Goal: Information Seeking & Learning: Check status

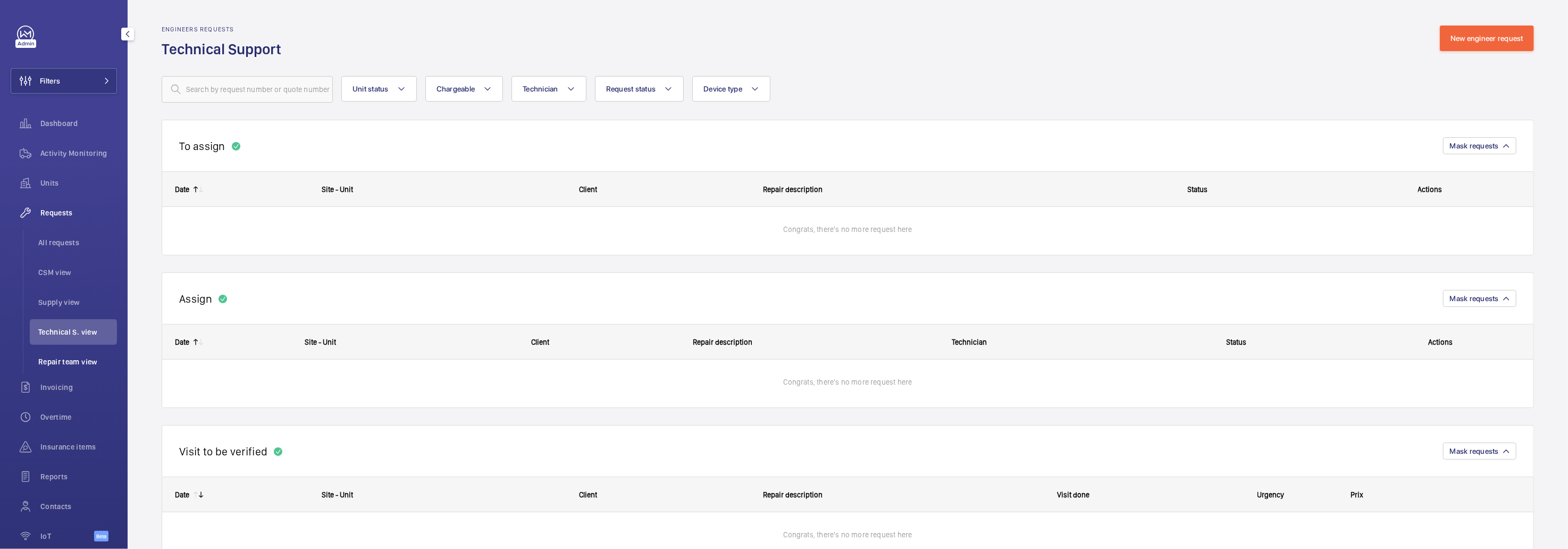
click at [60, 366] on span "Repair team view" at bounding box center [78, 361] width 78 height 11
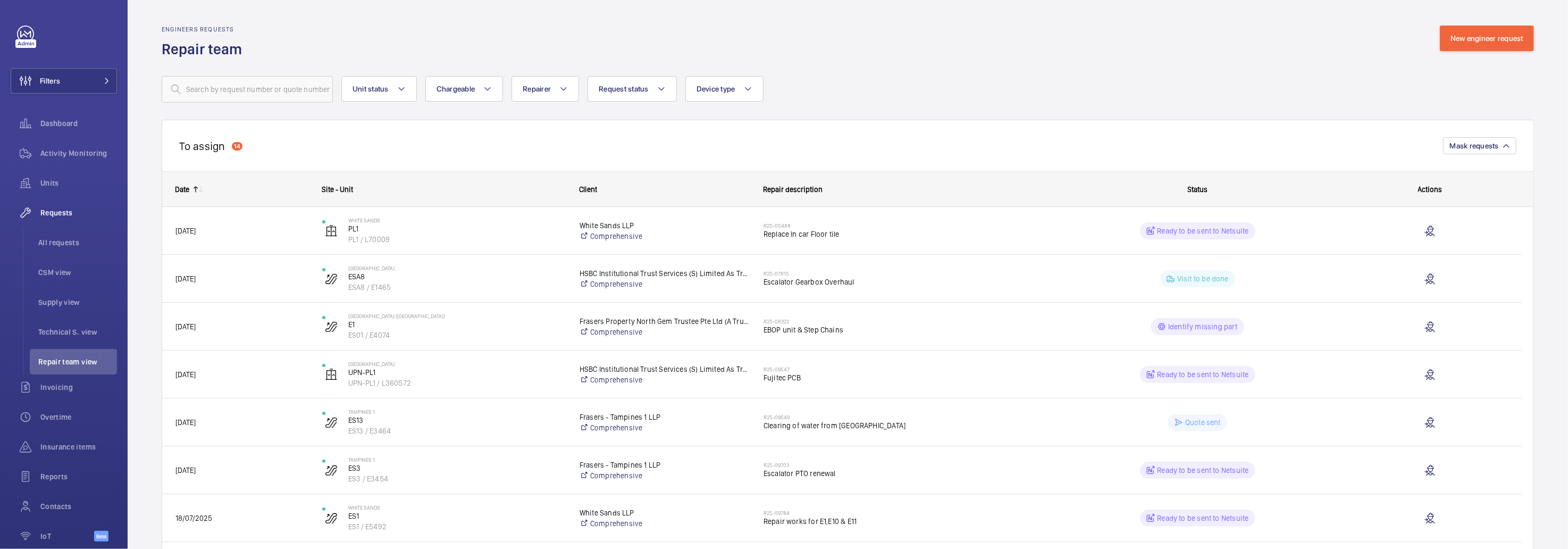
click at [197, 192] on mat-icon at bounding box center [201, 190] width 9 height 9
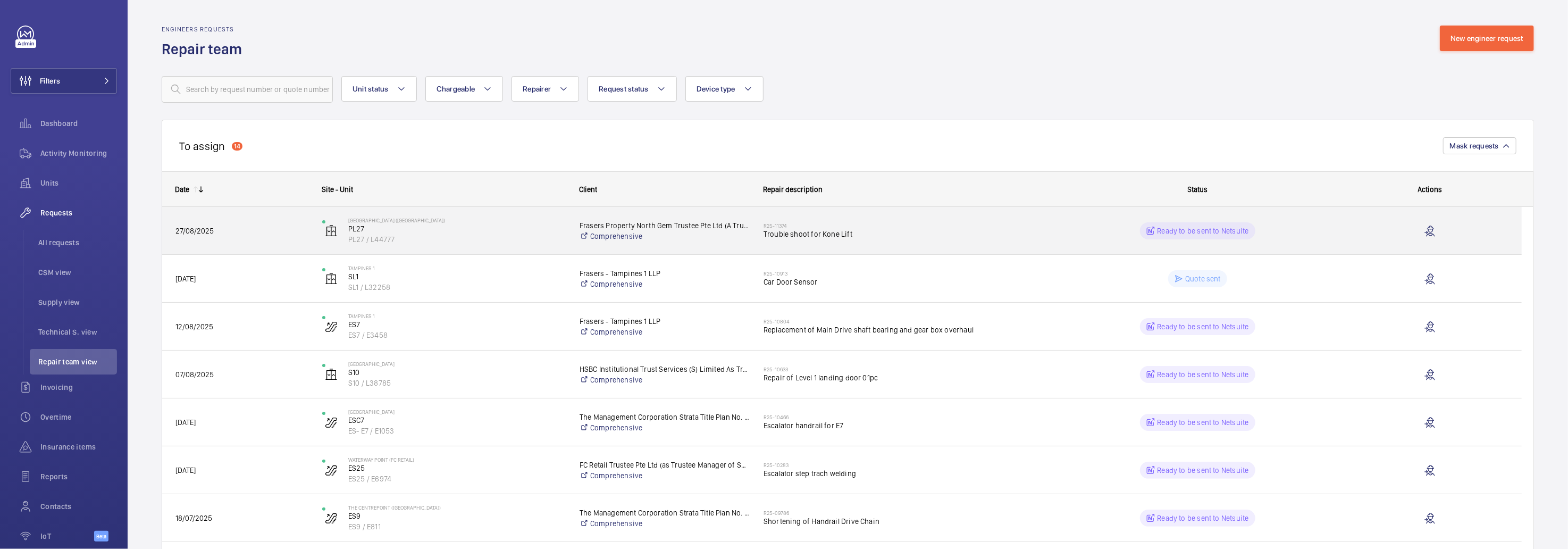
click at [1350, 240] on div "Press SPACE to select this row." at bounding box center [1431, 230] width 182 height 48
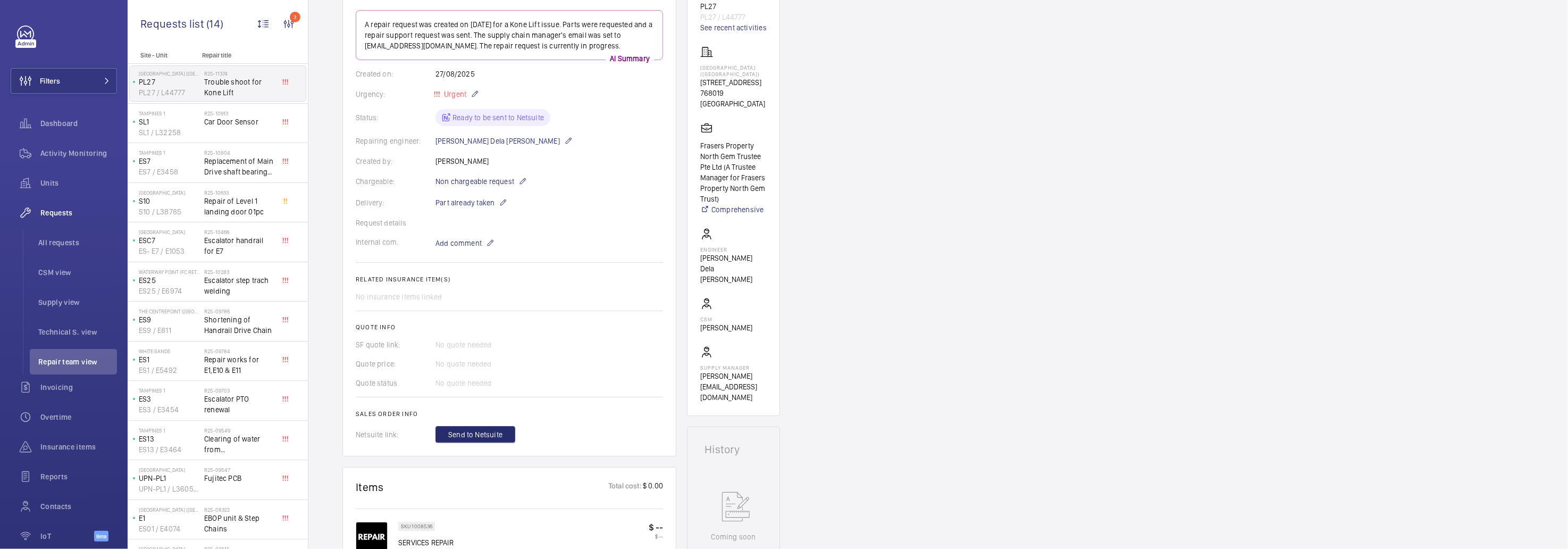
scroll to position [116, 0]
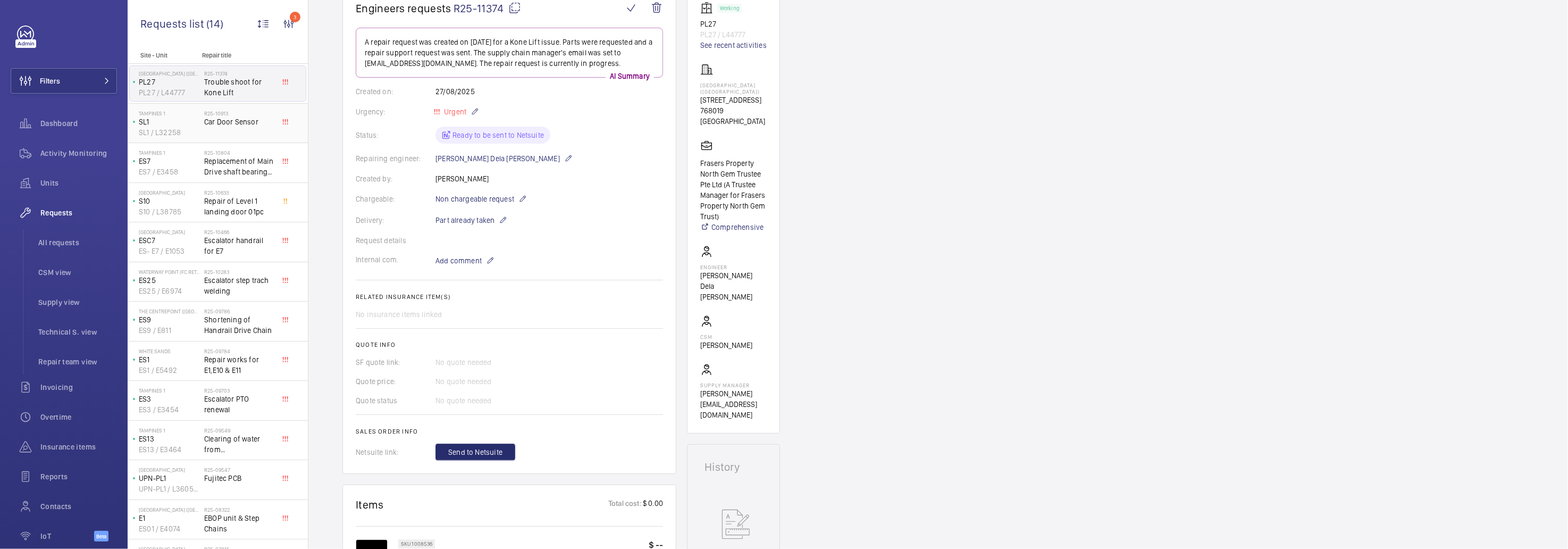
click at [198, 133] on p "SL1 / L32258" at bounding box center [170, 132] width 61 height 11
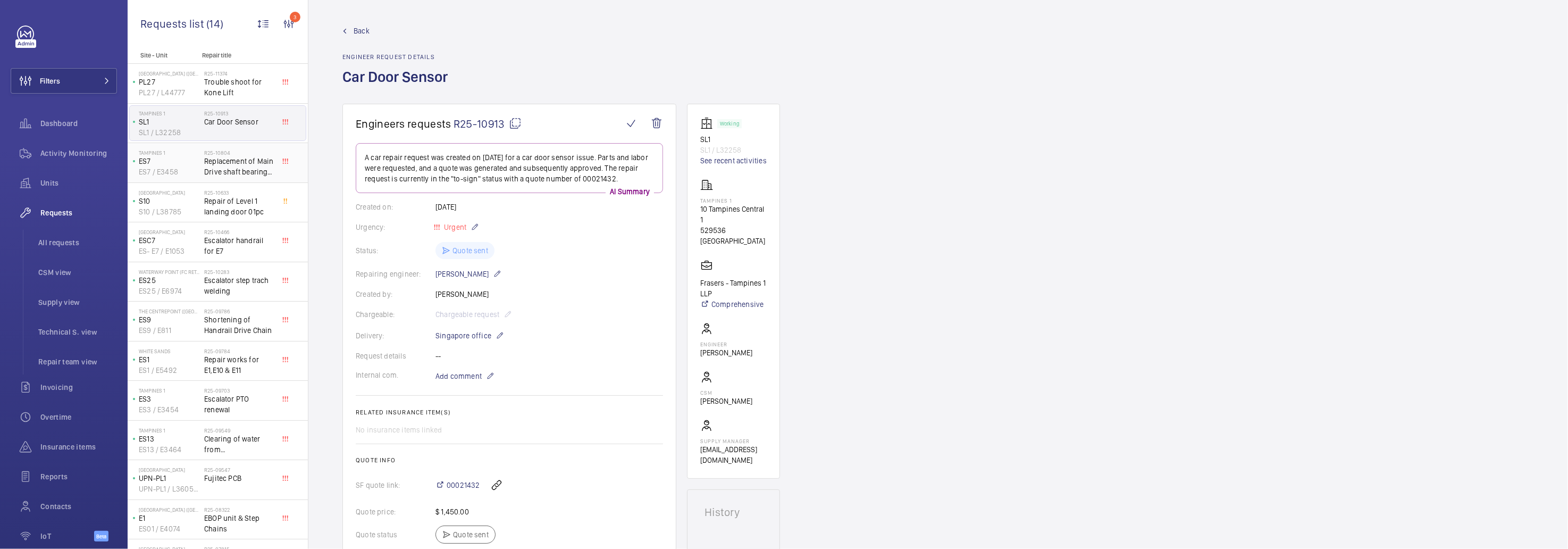
click at [187, 168] on p "ES7 / E3458" at bounding box center [170, 172] width 61 height 11
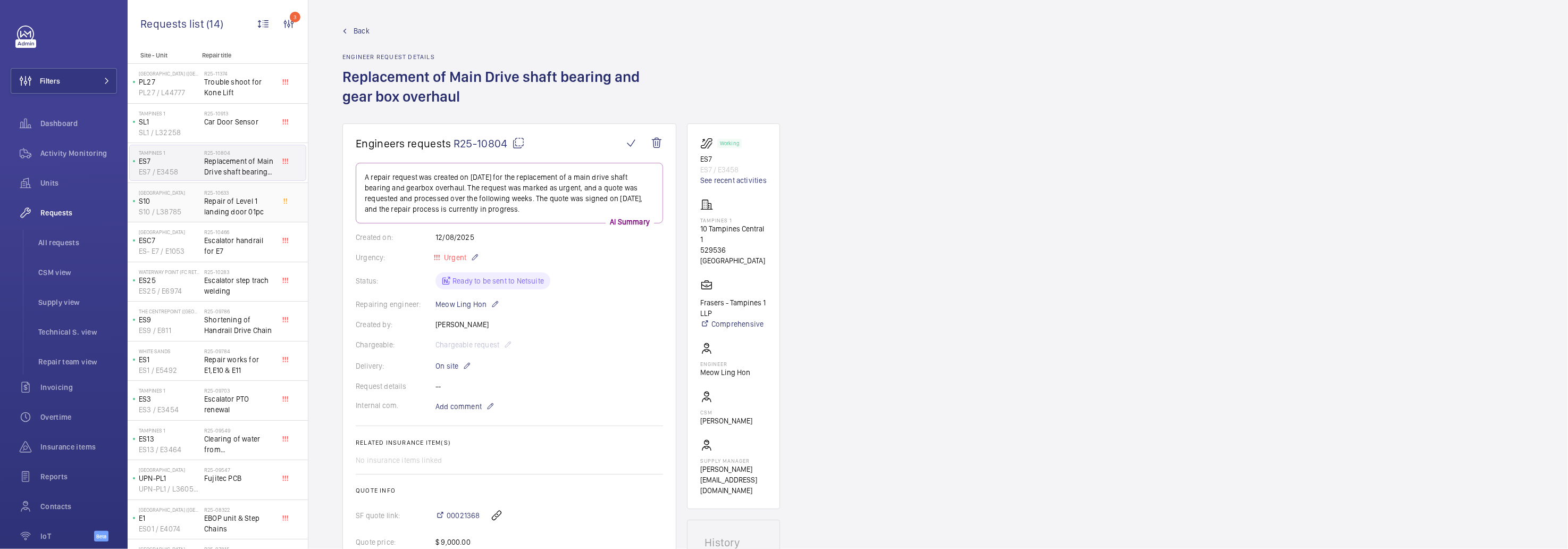
click at [201, 202] on div "Causeway Point S10 S10 / L38785" at bounding box center [167, 202] width 75 height 35
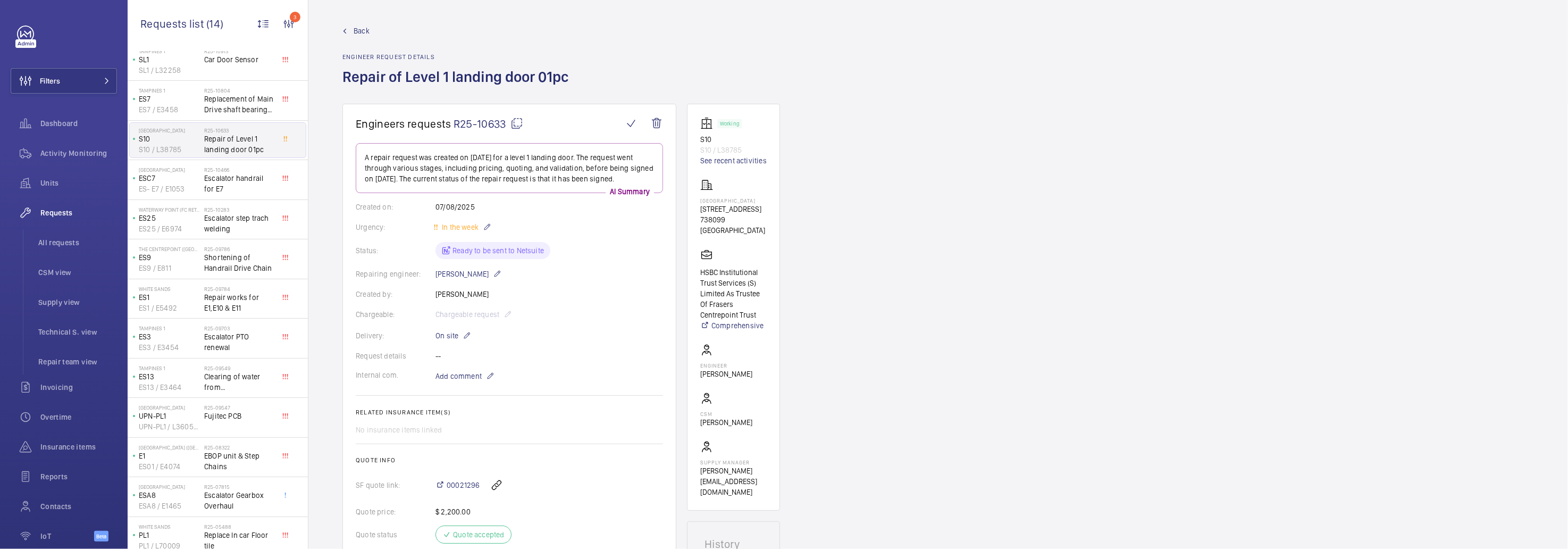
scroll to position [79, 0]
click at [188, 176] on p "ES- E7 / E1053" at bounding box center [170, 181] width 61 height 11
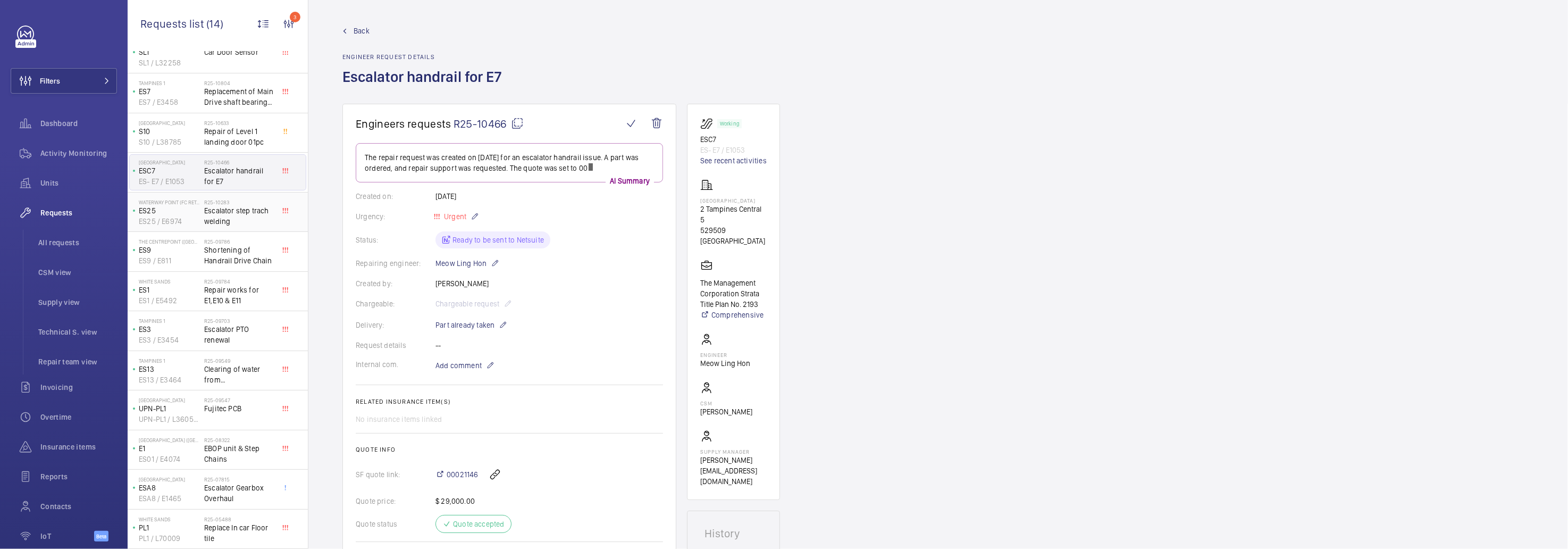
click at [194, 205] on p "ES25" at bounding box center [170, 210] width 61 height 11
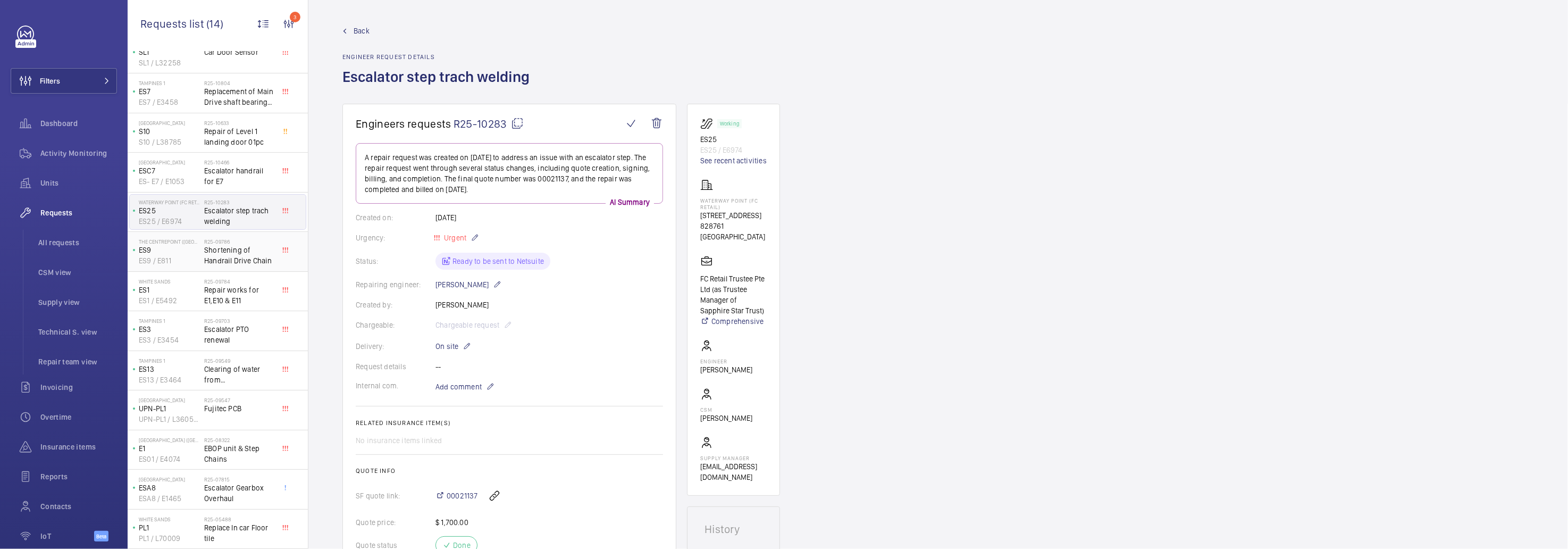
click at [192, 245] on p "ES9" at bounding box center [170, 250] width 61 height 11
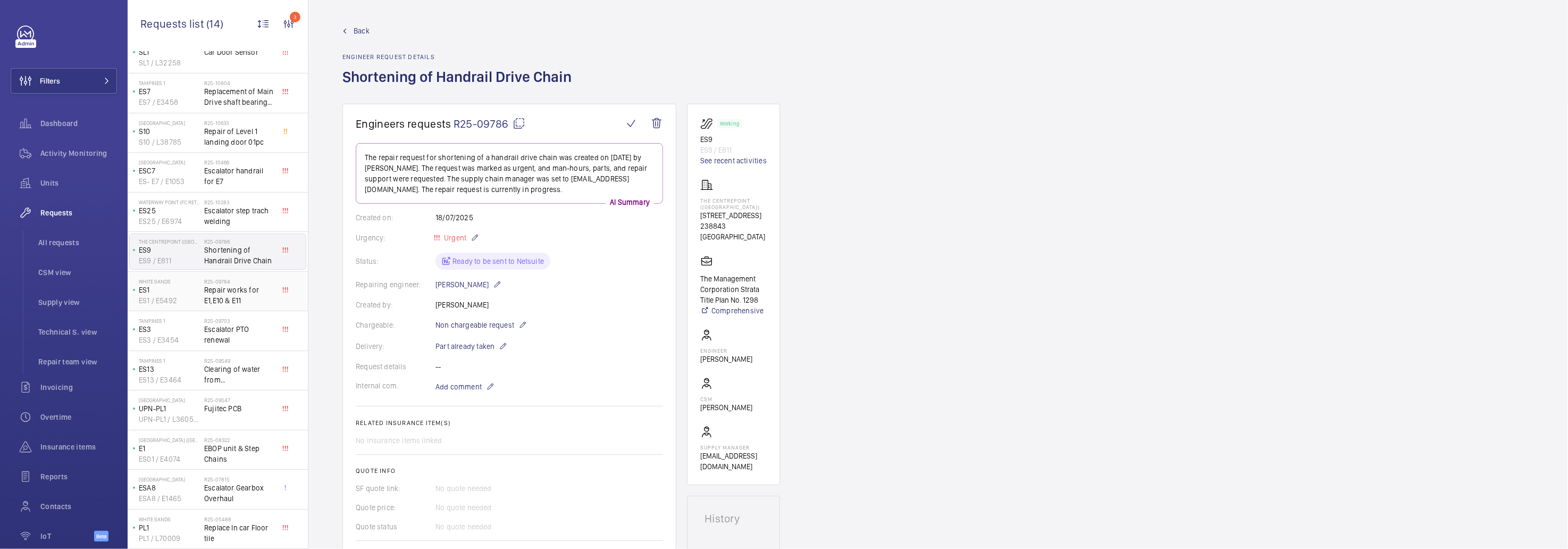
click at [183, 284] on p "ES1" at bounding box center [170, 289] width 61 height 11
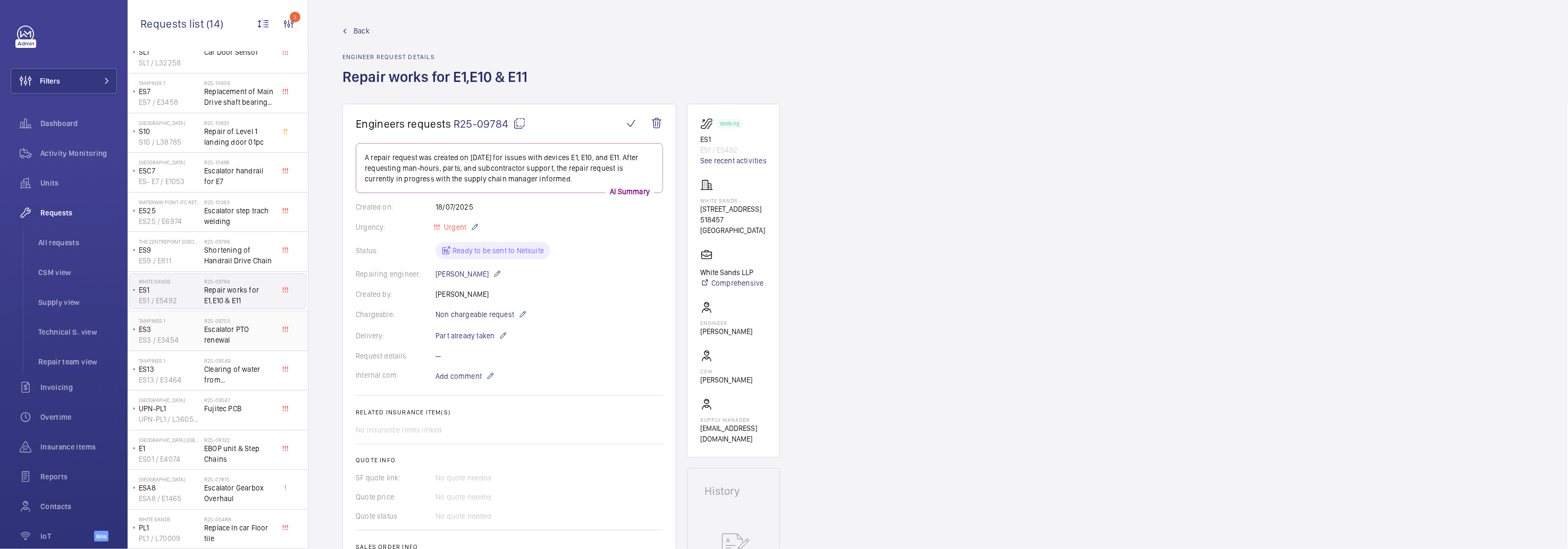
click at [182, 324] on p "ES3" at bounding box center [170, 329] width 61 height 11
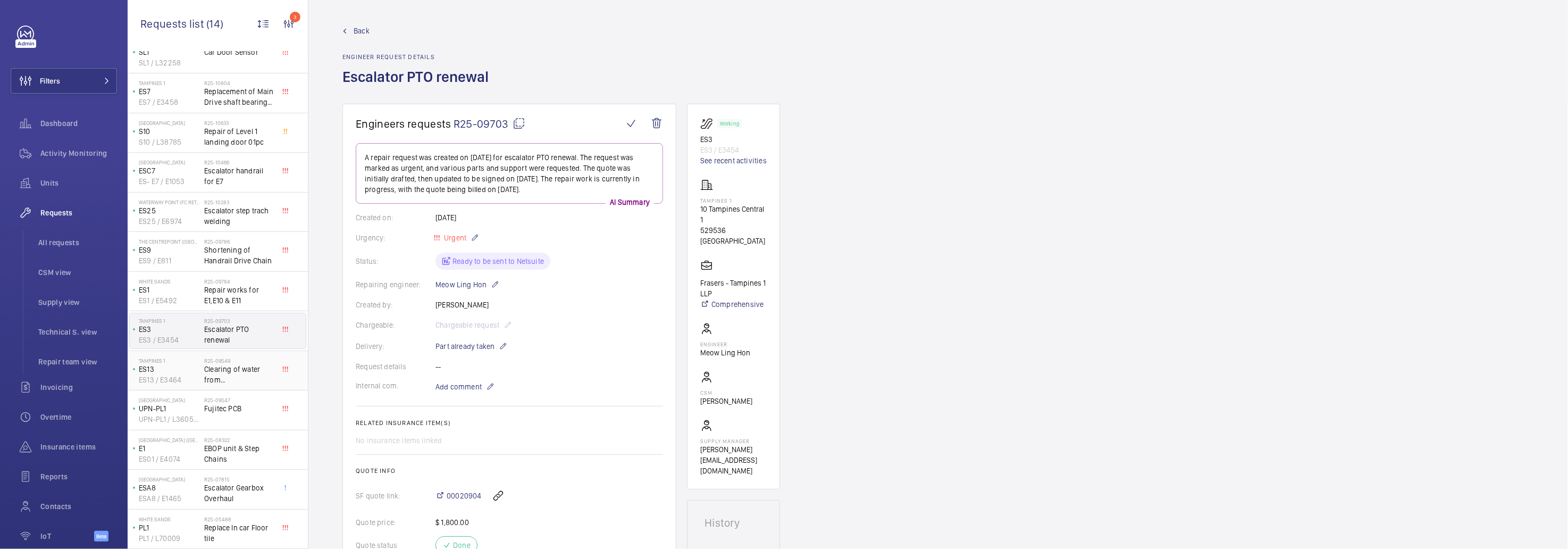
click at [189, 364] on p "ES13" at bounding box center [170, 369] width 61 height 11
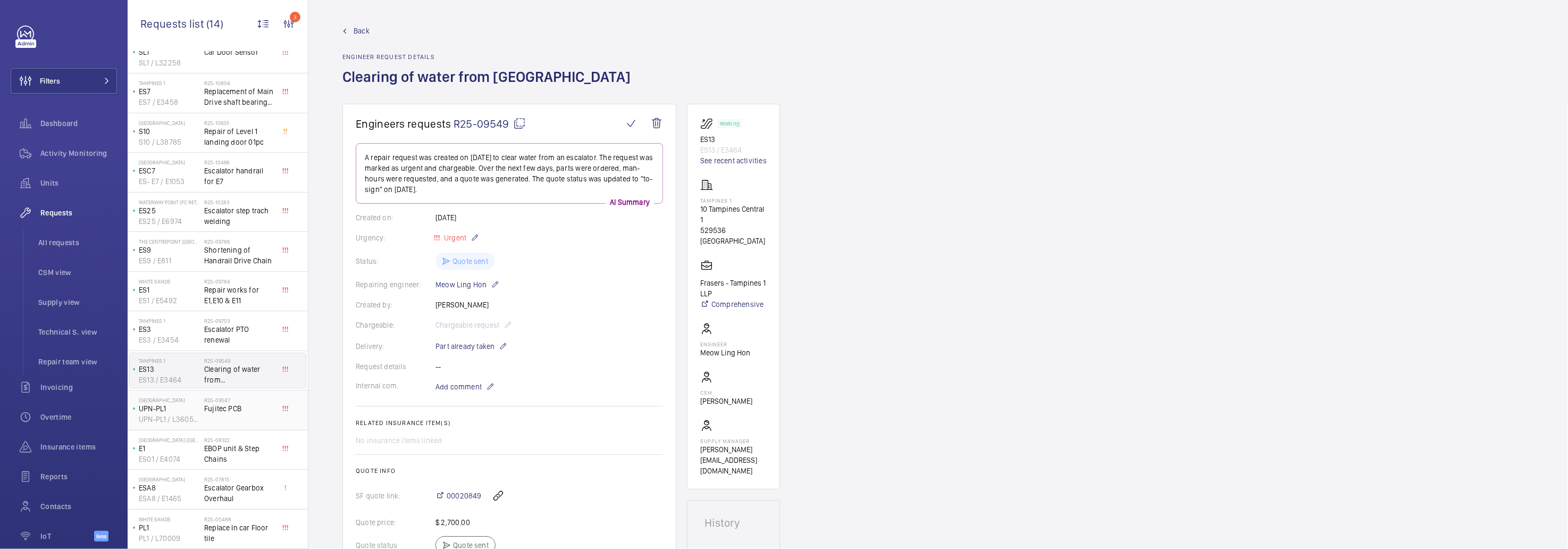
click at [188, 404] on p "UPN-PL1" at bounding box center [170, 409] width 61 height 11
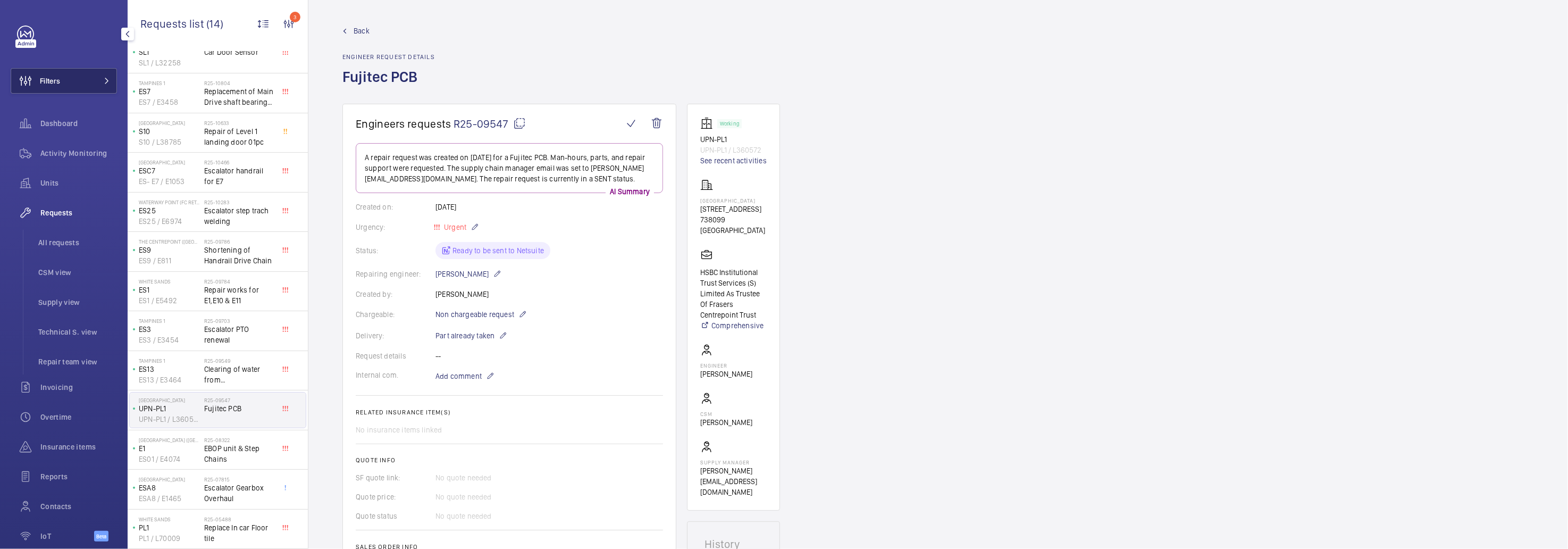
click at [88, 82] on button "Filters" at bounding box center [63, 81] width 106 height 26
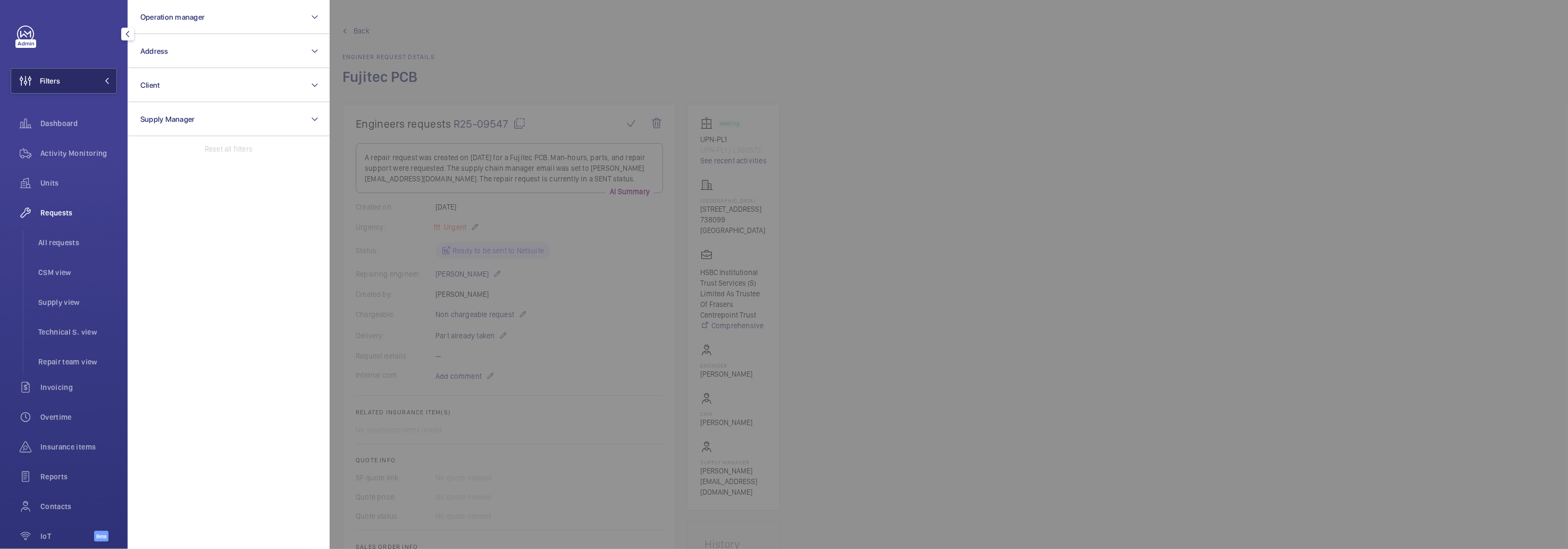
click at [88, 82] on button "Filters" at bounding box center [63, 81] width 106 height 26
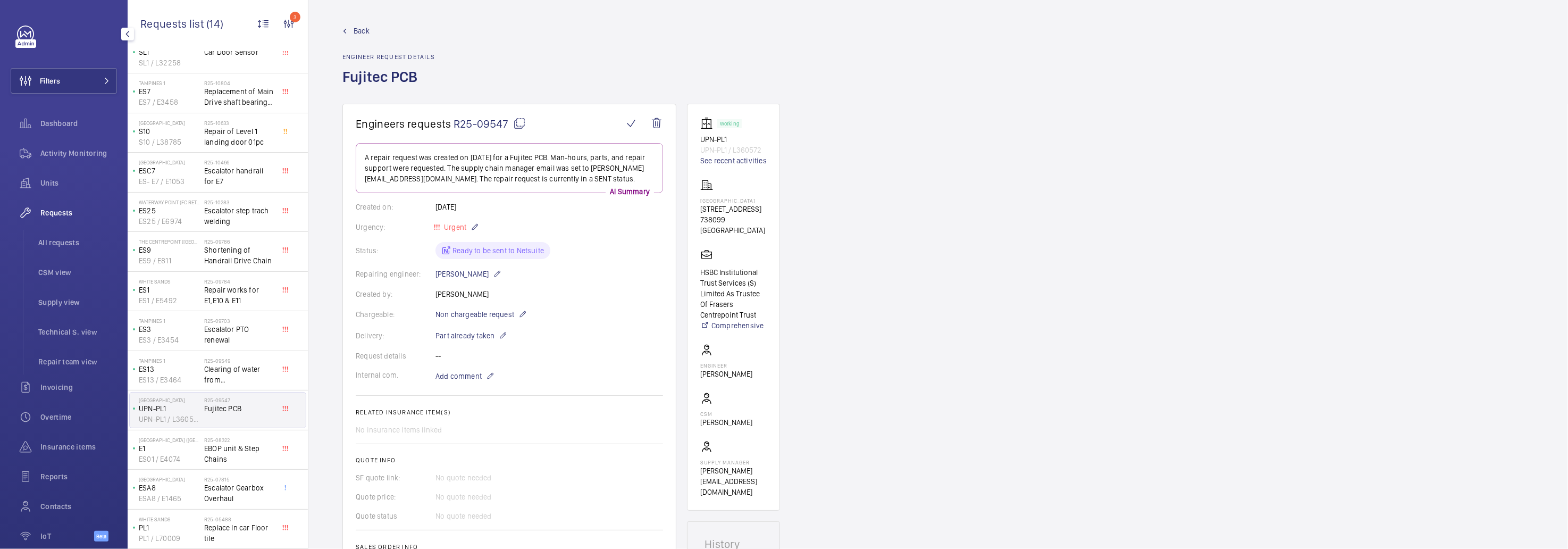
click at [65, 213] on span "Requests" at bounding box center [78, 212] width 76 height 11
click at [43, 217] on span "Requests" at bounding box center [78, 212] width 76 height 11
click at [53, 250] on li "All requests" at bounding box center [73, 242] width 87 height 26
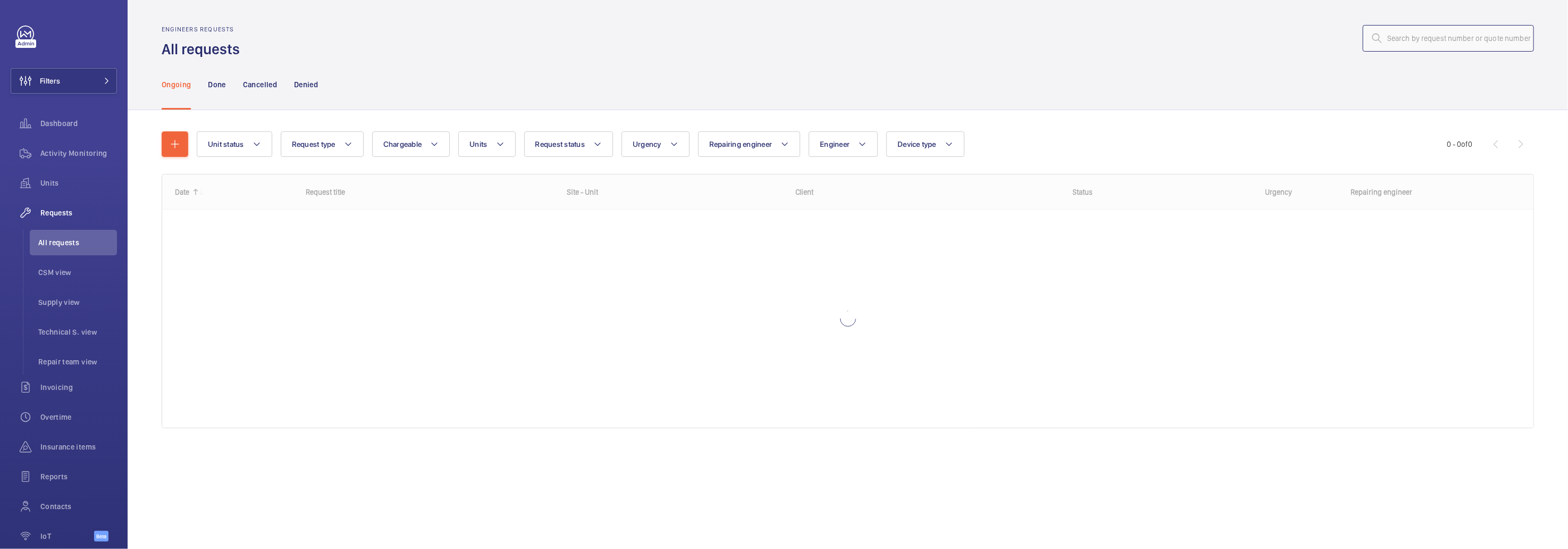
click at [1471, 38] on input "text" at bounding box center [1448, 38] width 171 height 26
type input "11135"
click at [1471, 38] on input "11135" at bounding box center [1448, 38] width 171 height 26
click at [208, 88] on p "Done" at bounding box center [217, 84] width 18 height 11
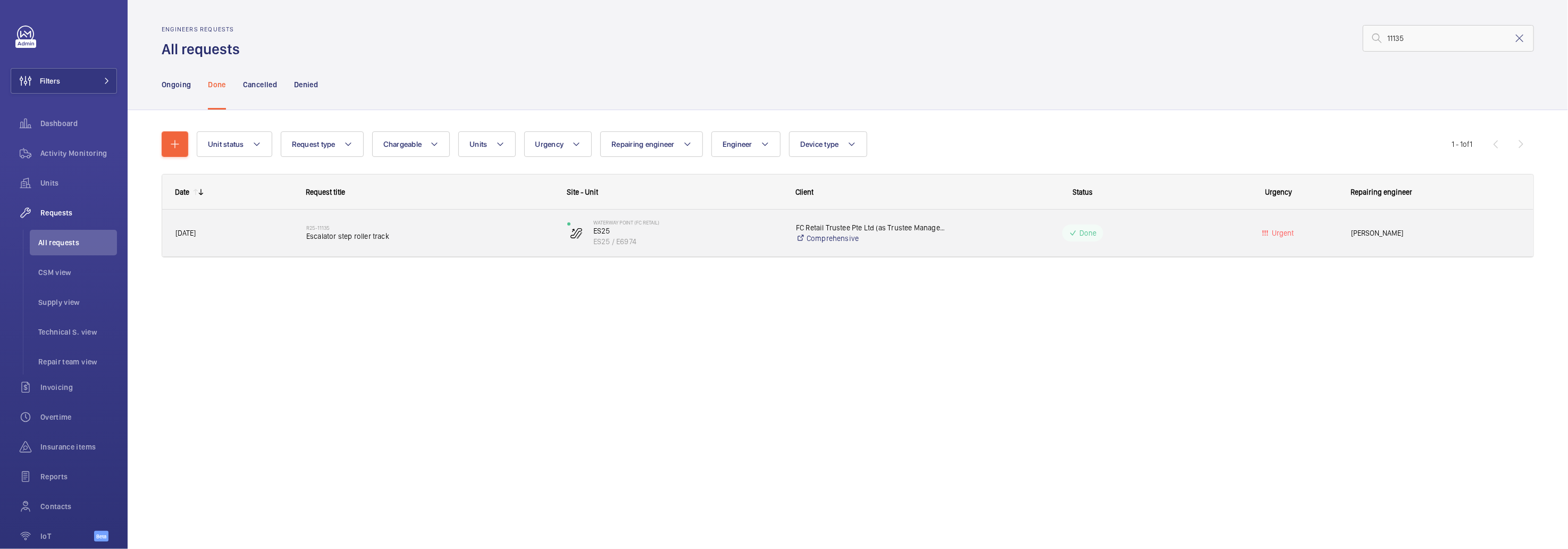
click at [438, 220] on div "R25-11135 Escalator step roller track" at bounding box center [430, 232] width 247 height 31
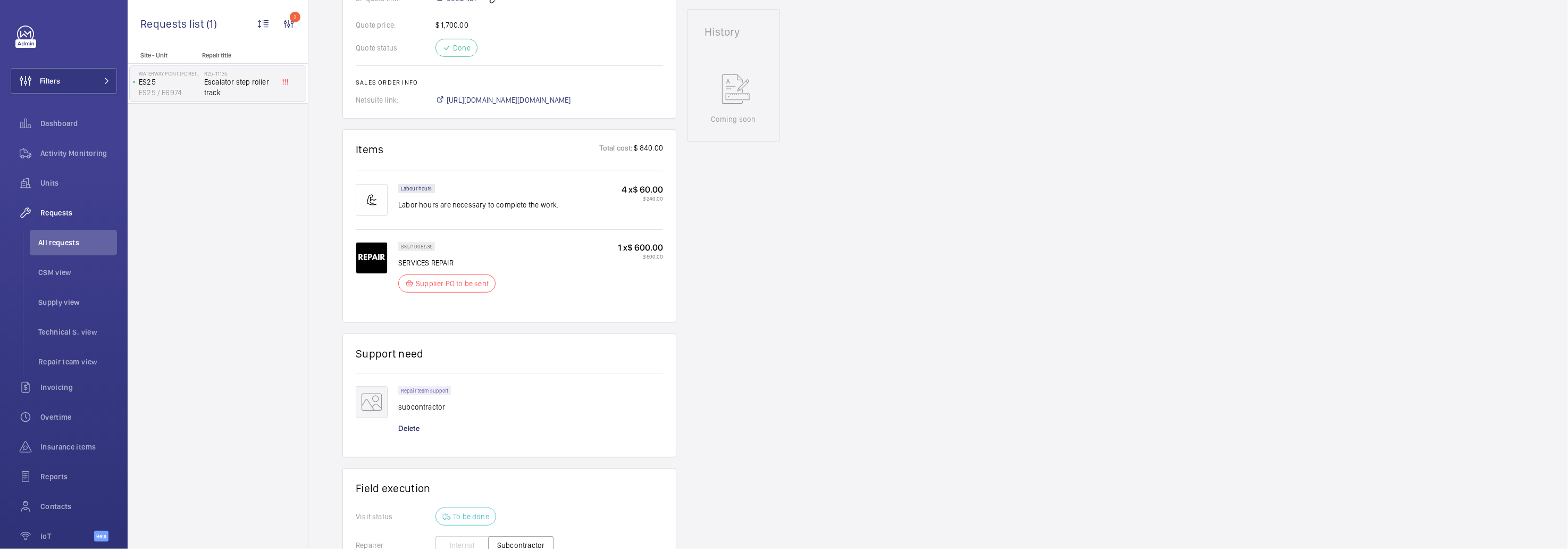
scroll to position [431, 0]
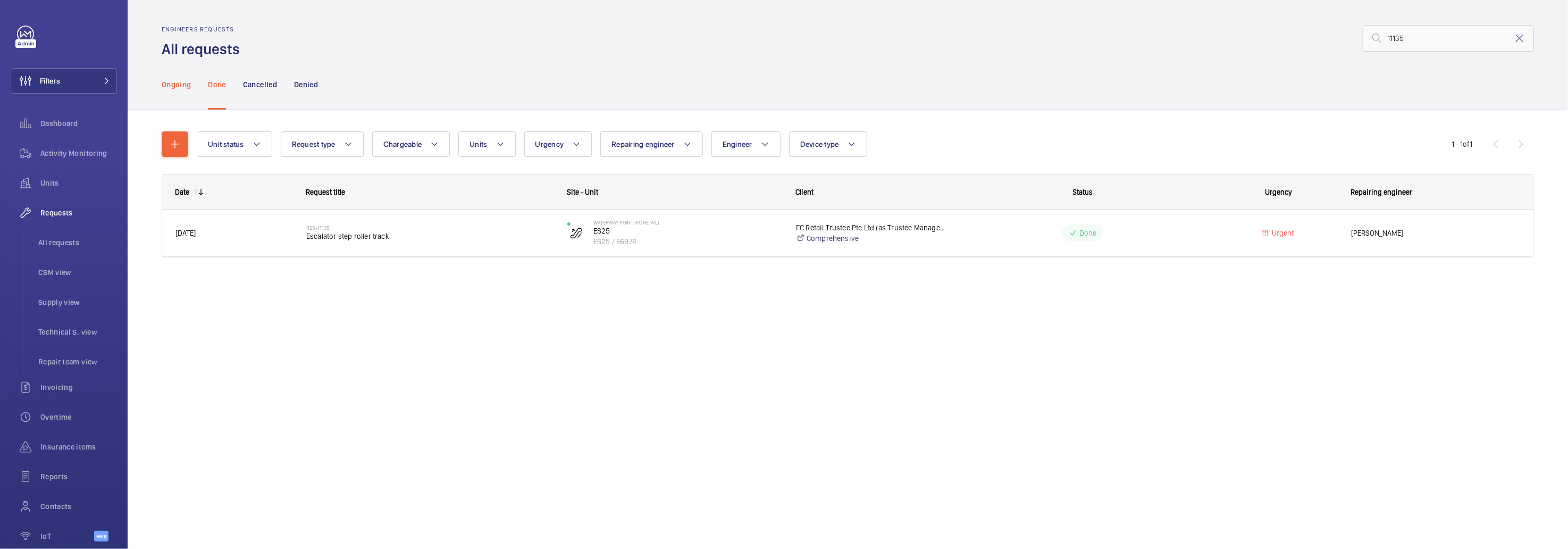
click at [172, 81] on p "Ongoing" at bounding box center [176, 84] width 29 height 11
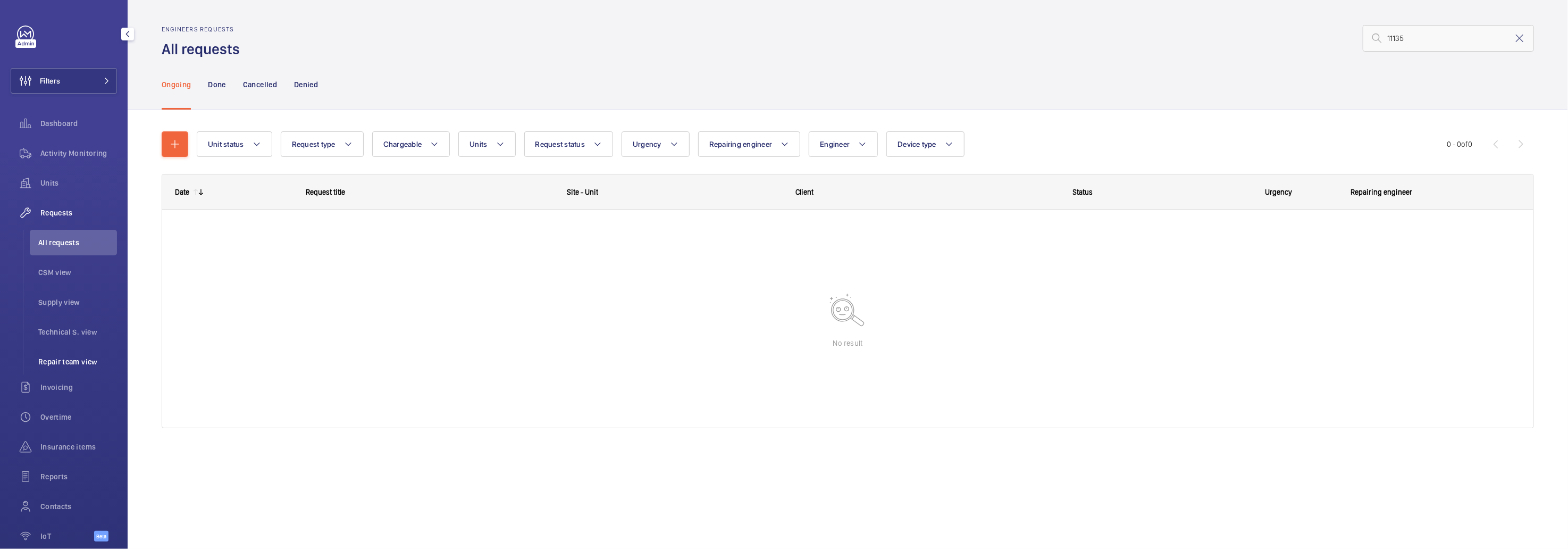
click at [86, 359] on span "Repair team view" at bounding box center [78, 361] width 78 height 11
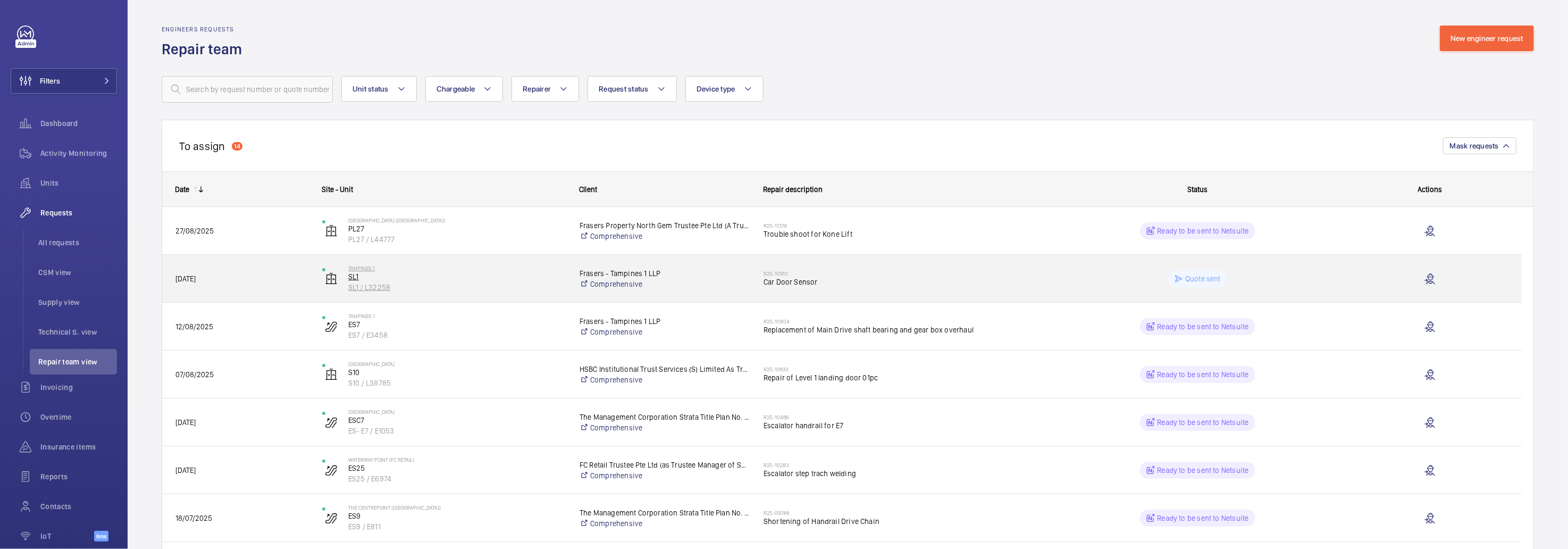
click at [477, 282] on p "SL1 / L32258" at bounding box center [457, 287] width 217 height 11
click at [1260, 261] on div "Quote sent" at bounding box center [1191, 279] width 293 height 39
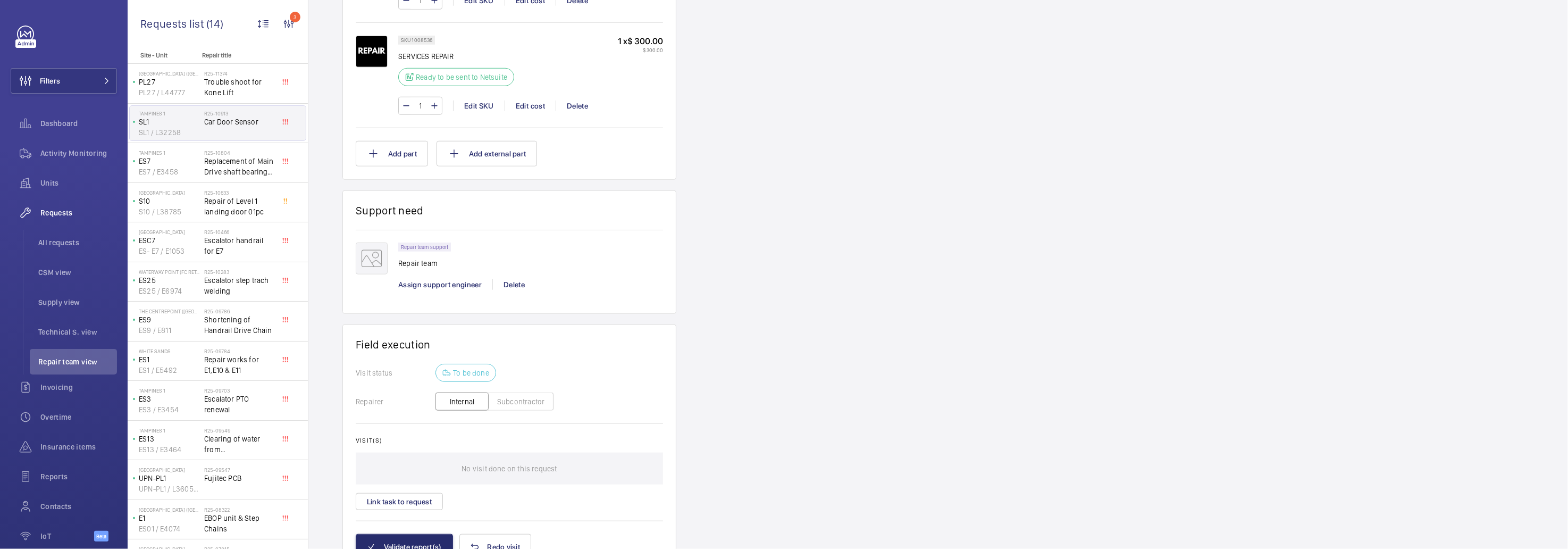
scroll to position [399, 0]
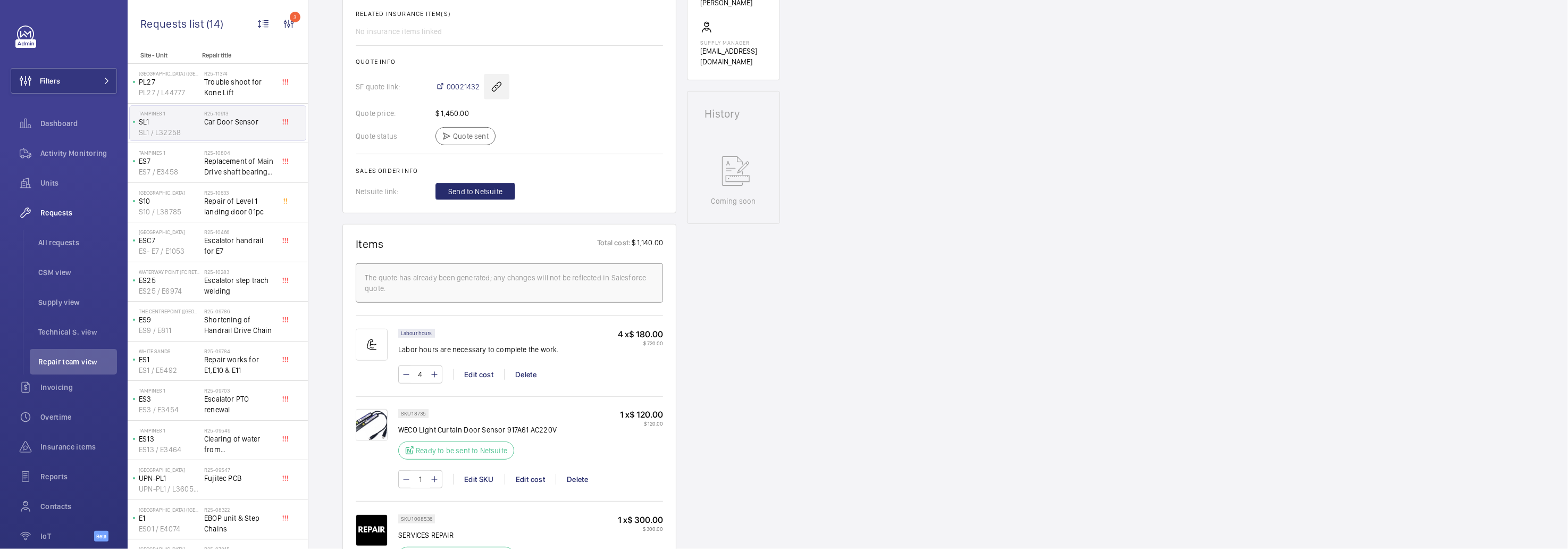
click at [497, 86] on wm-front-icon-button at bounding box center [497, 87] width 26 height 26
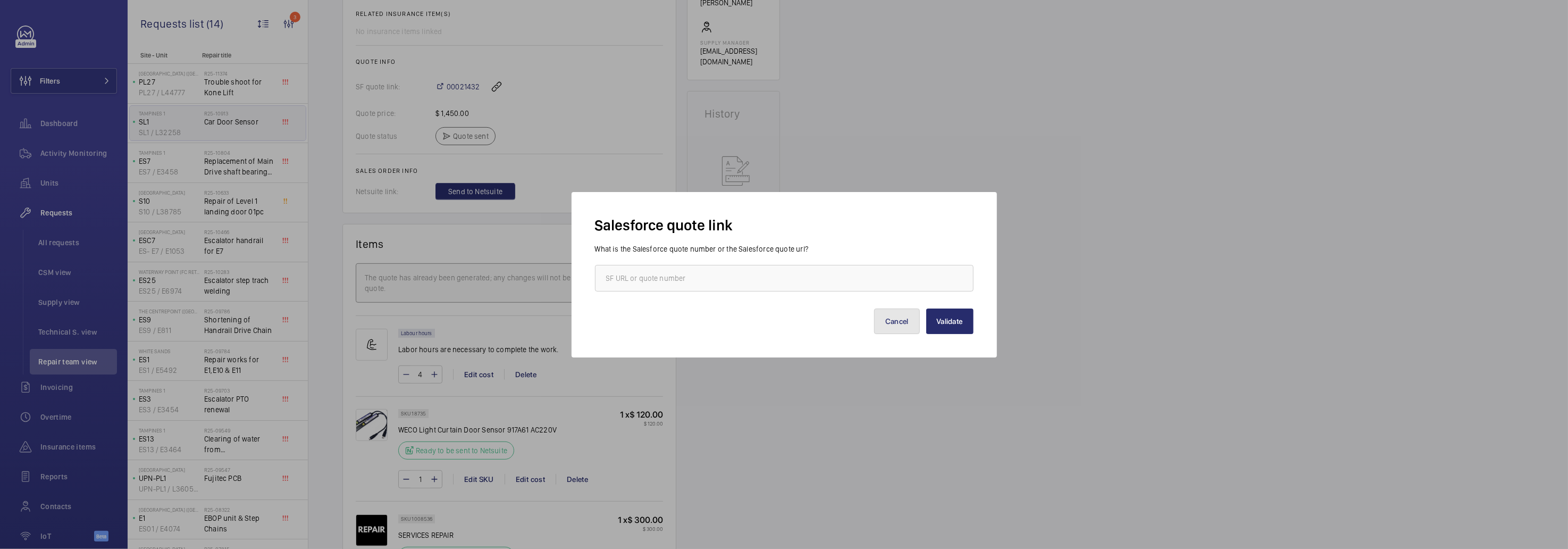
click at [897, 319] on button "Cancel" at bounding box center [897, 322] width 46 height 26
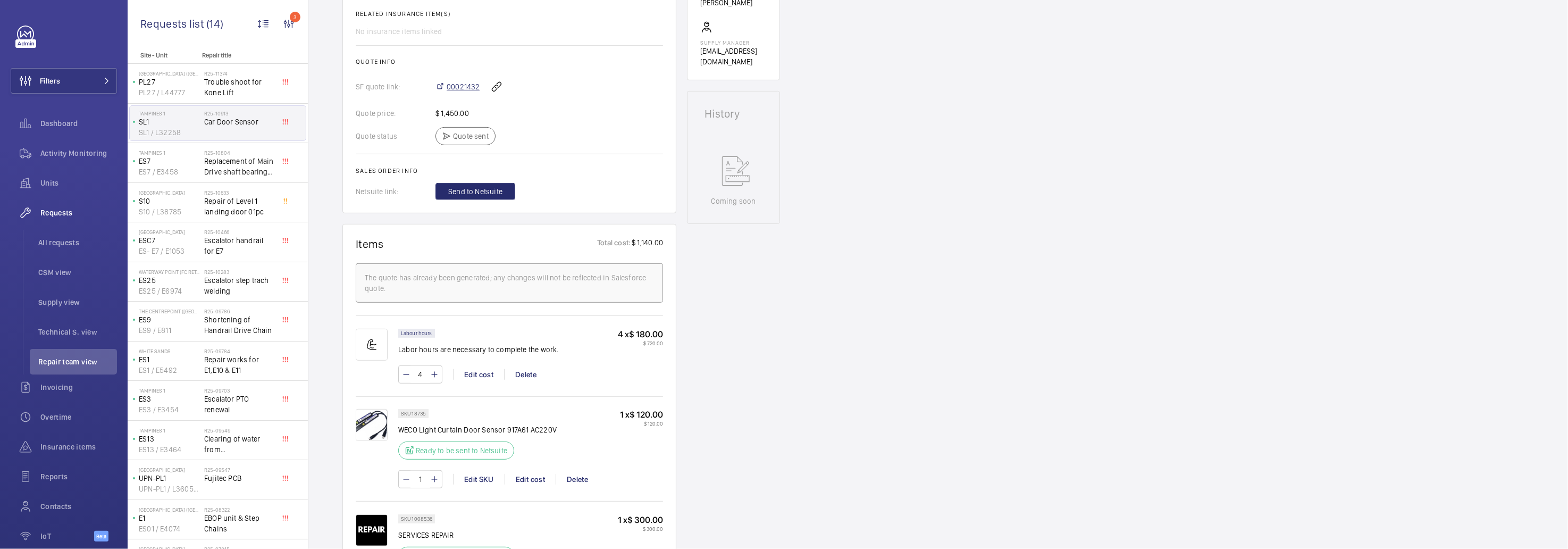
click at [450, 83] on span "00021432" at bounding box center [463, 86] width 33 height 11
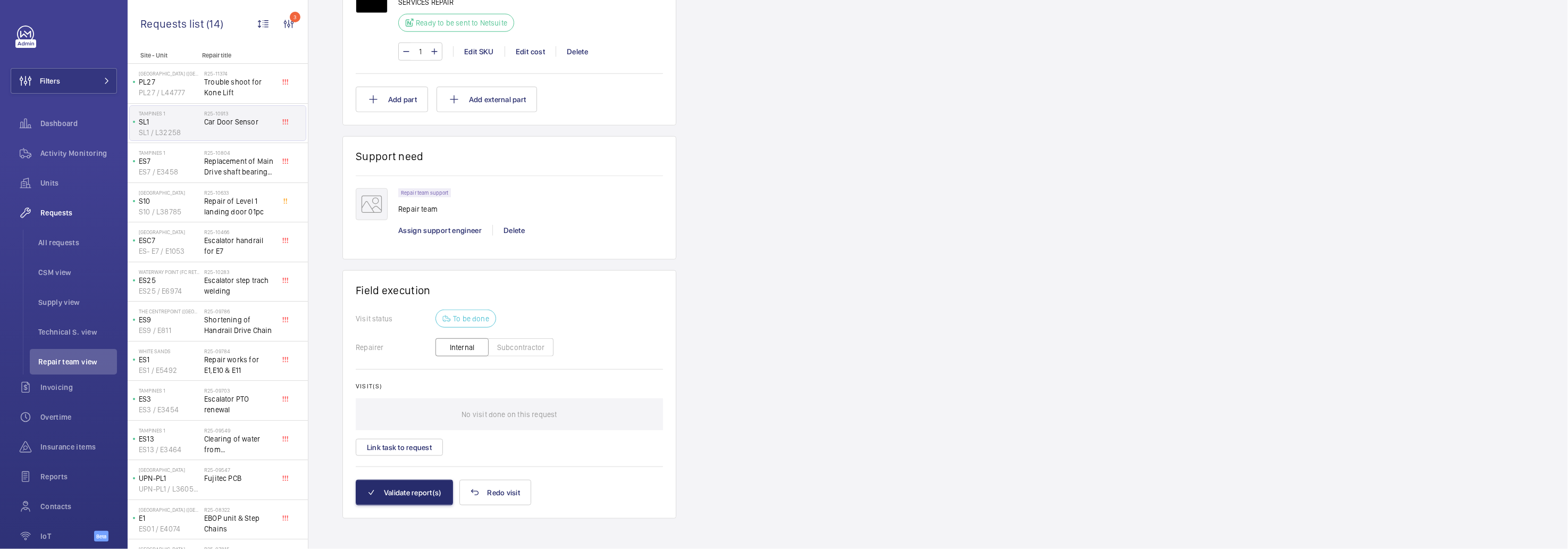
scroll to position [373, 0]
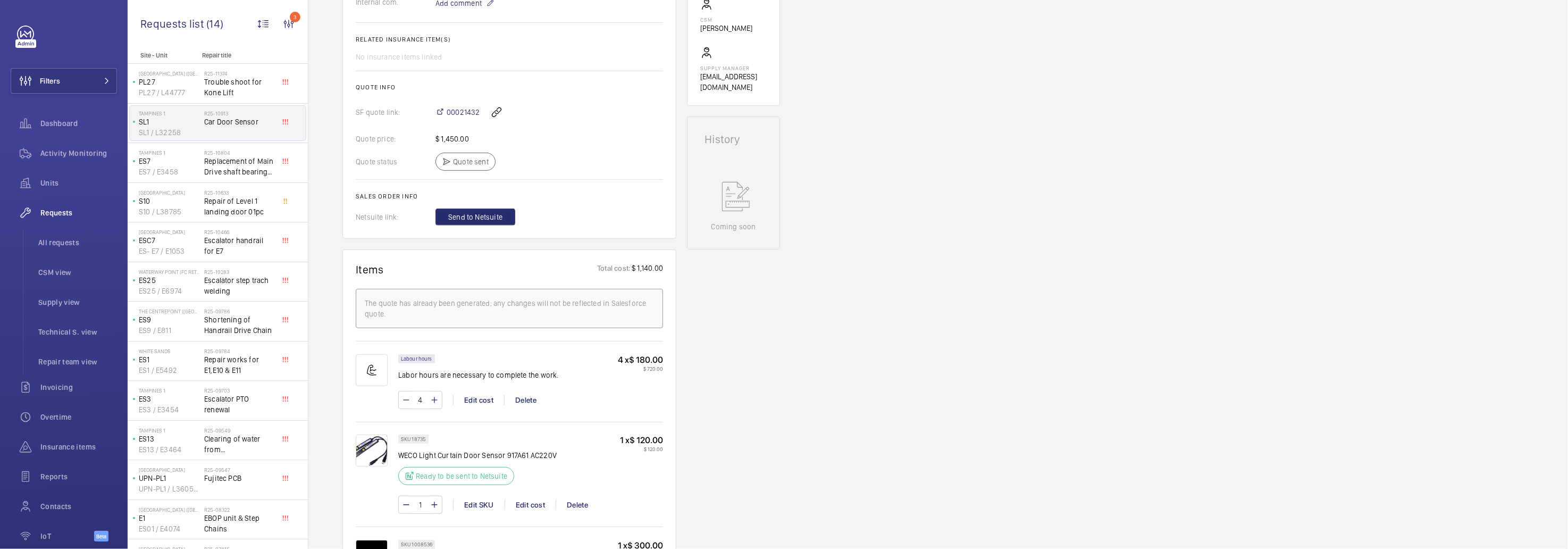
click at [187, 22] on span "Requests list" at bounding box center [173, 24] width 66 height 14
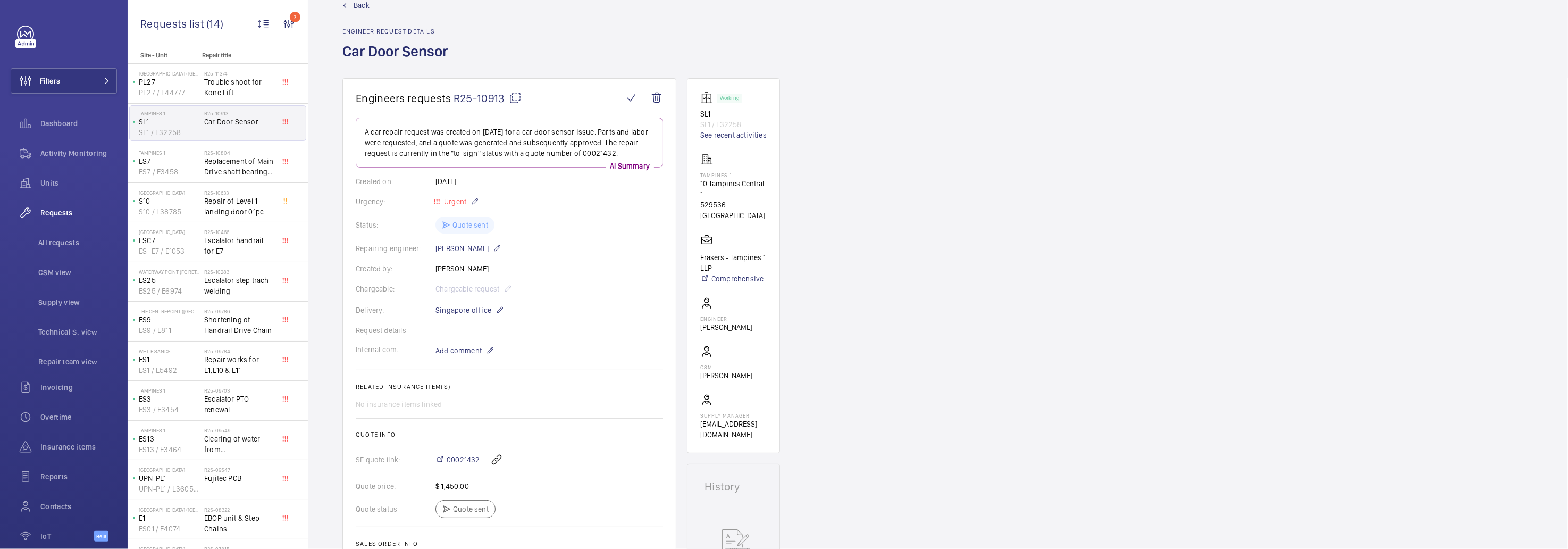
scroll to position [0, 0]
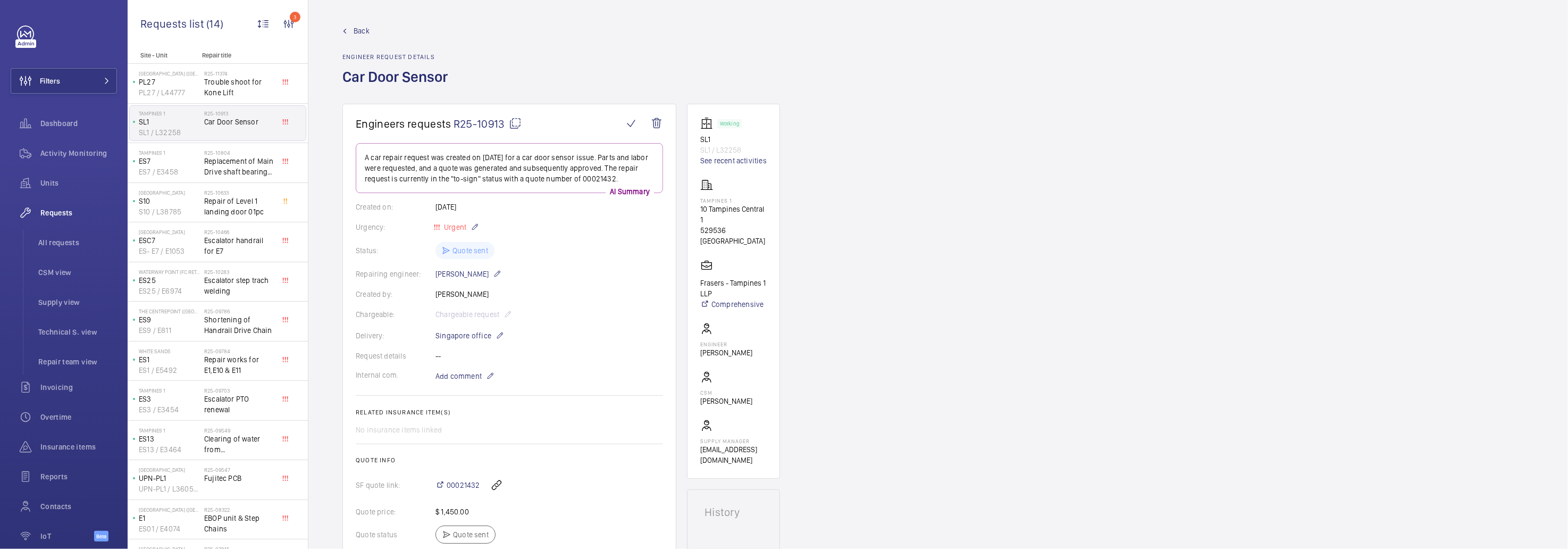
click at [348, 23] on wm-front-admin-header "Back Engineer request details Car Door Sensor" at bounding box center [938, 52] width 1260 height 104
click at [360, 33] on span "Back" at bounding box center [361, 31] width 16 height 11
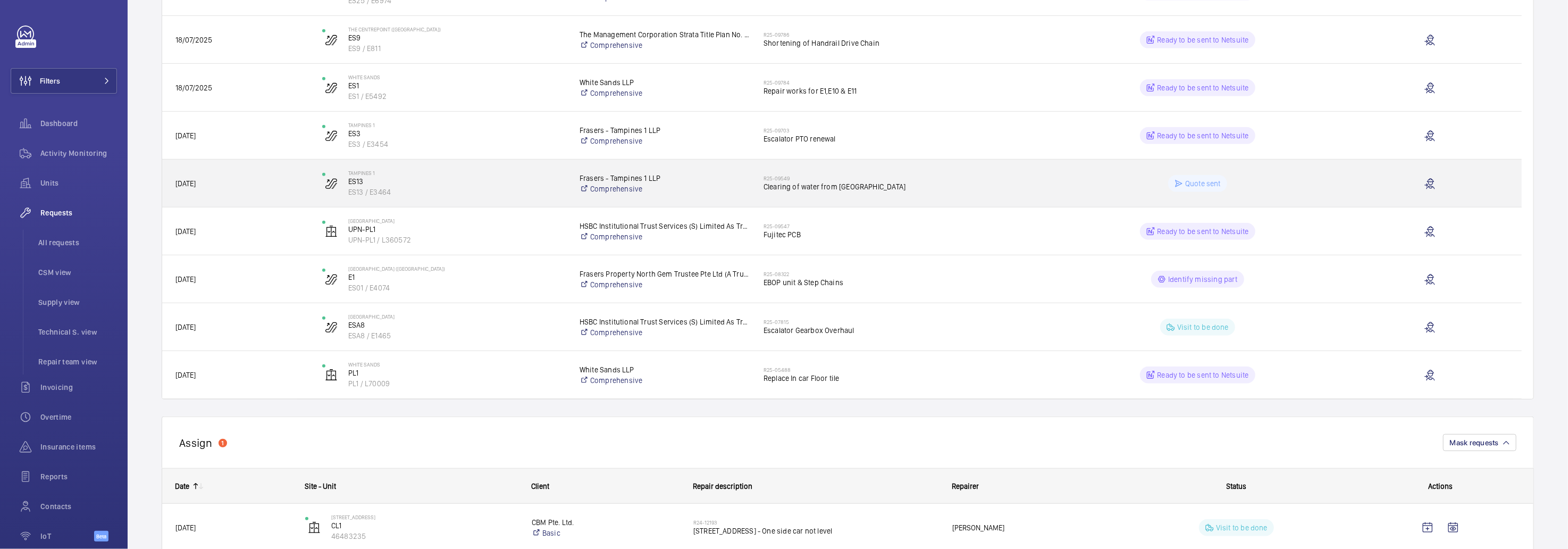
scroll to position [659, 0]
